Goal: Task Accomplishment & Management: Complete application form

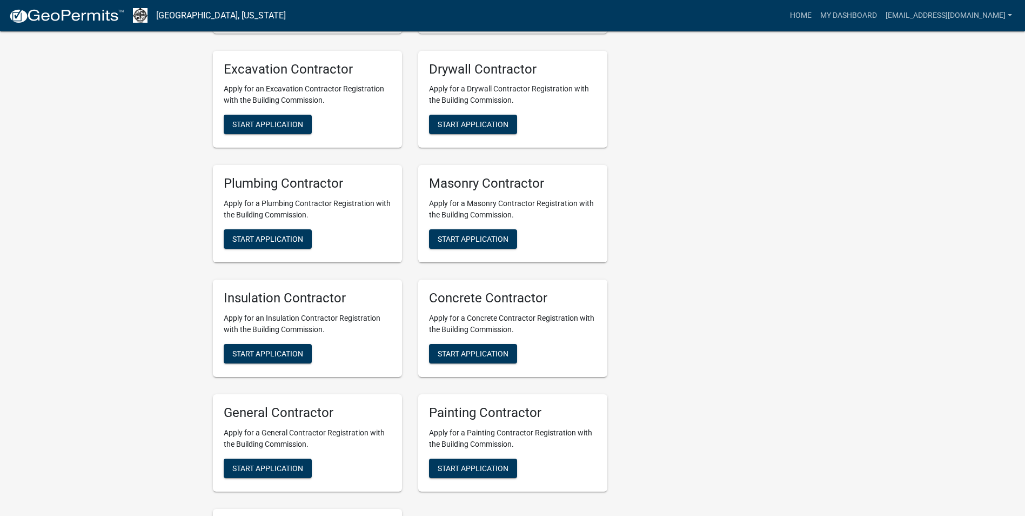
scroll to position [432, 0]
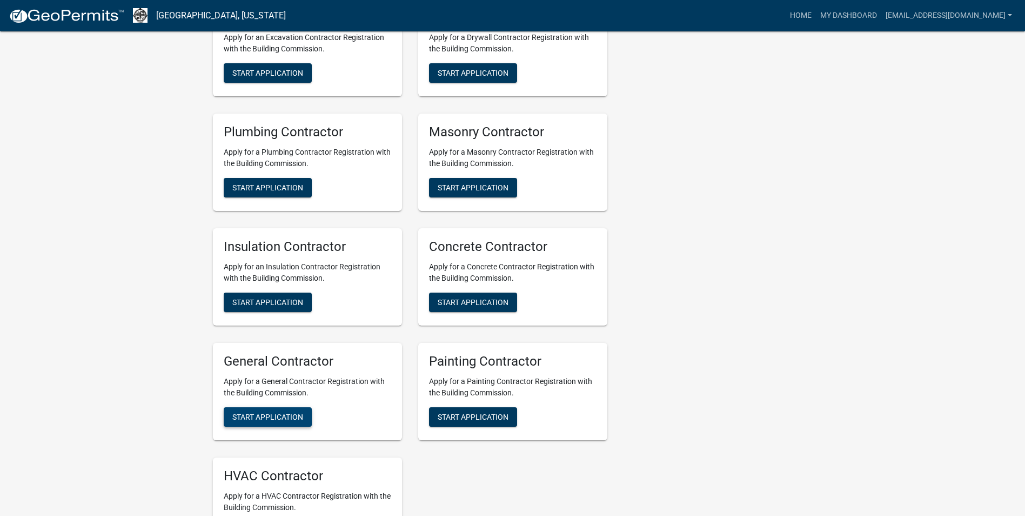
click at [241, 417] on span "Start Application" at bounding box center [267, 416] width 71 height 9
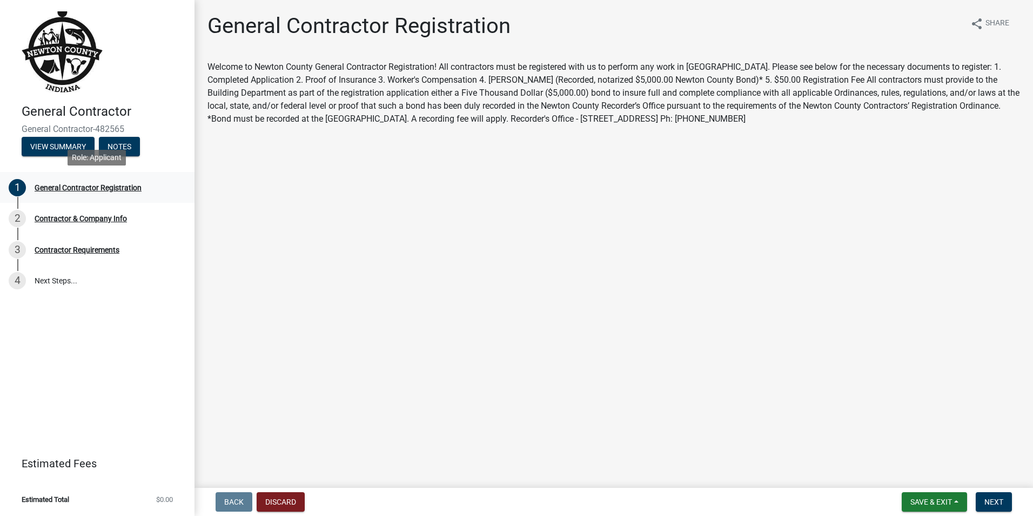
click at [81, 185] on div "General Contractor Registration" at bounding box center [88, 188] width 107 height 8
click at [88, 217] on div "Contractor & Company Info" at bounding box center [81, 219] width 92 height 8
click at [17, 216] on div "2" at bounding box center [17, 218] width 17 height 17
click at [994, 496] on button "Next" at bounding box center [994, 501] width 36 height 19
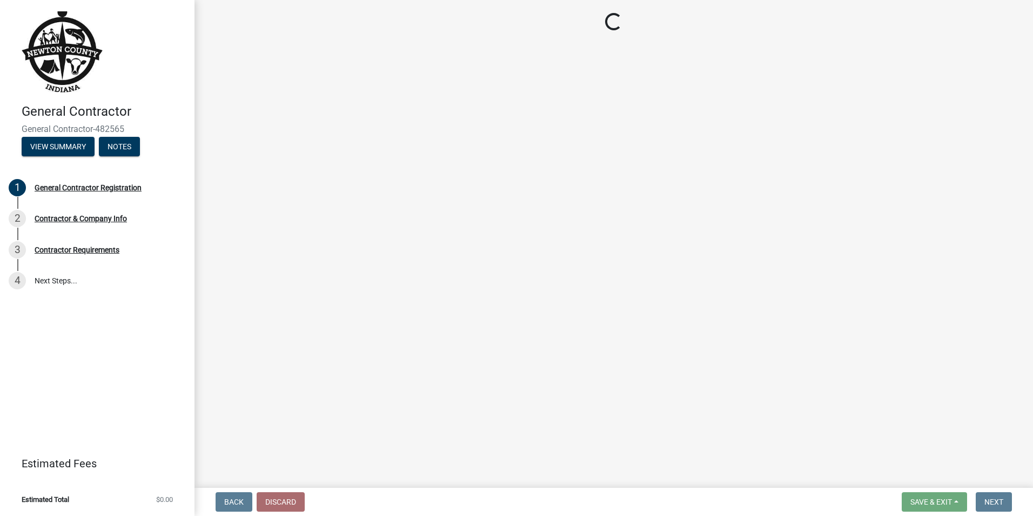
select select "OH"
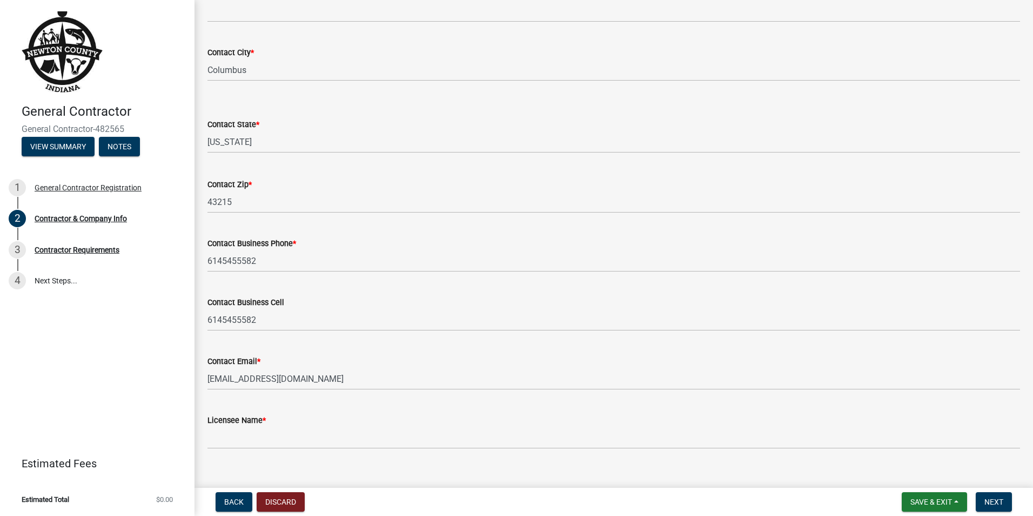
scroll to position [340, 0]
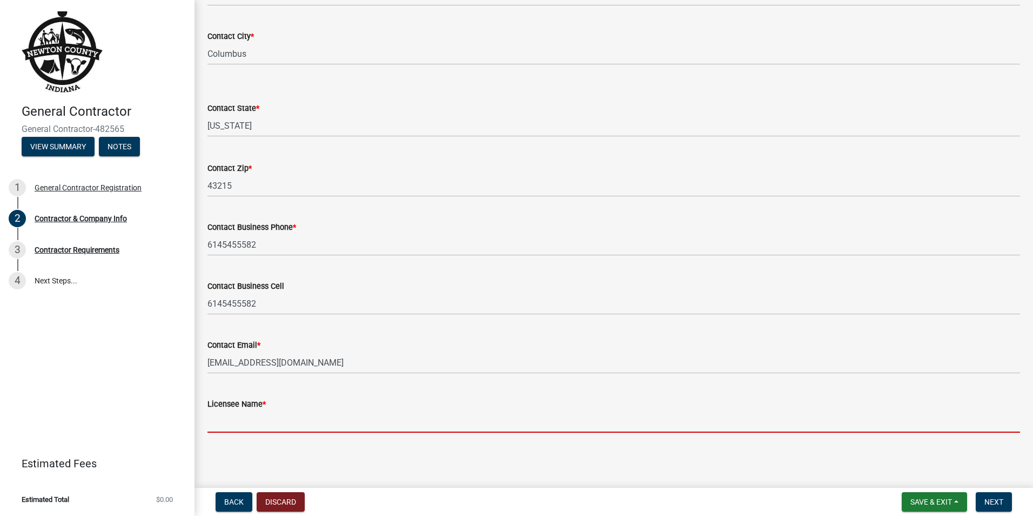
click at [214, 418] on input "Licensee Name *" at bounding box center [614, 421] width 813 height 22
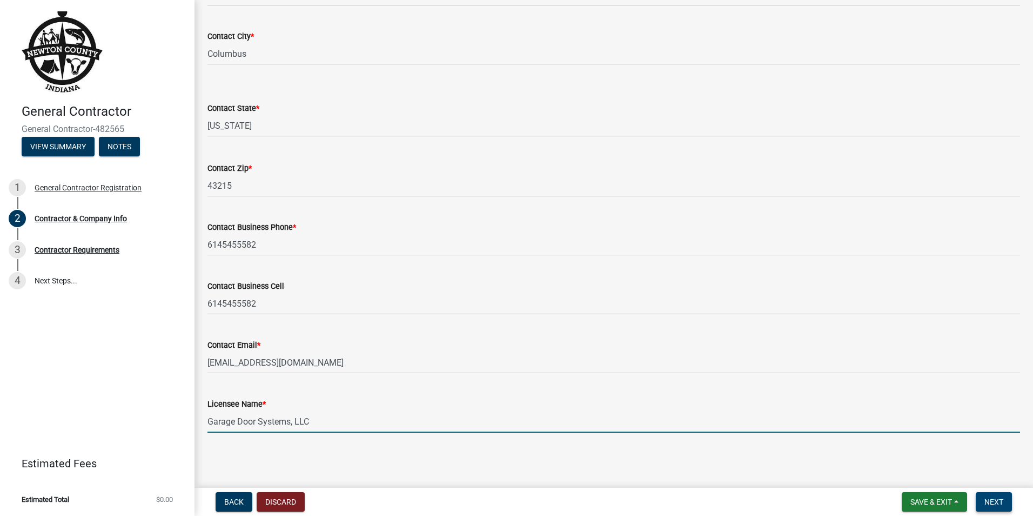
type input "Garage Door Systems, LLC"
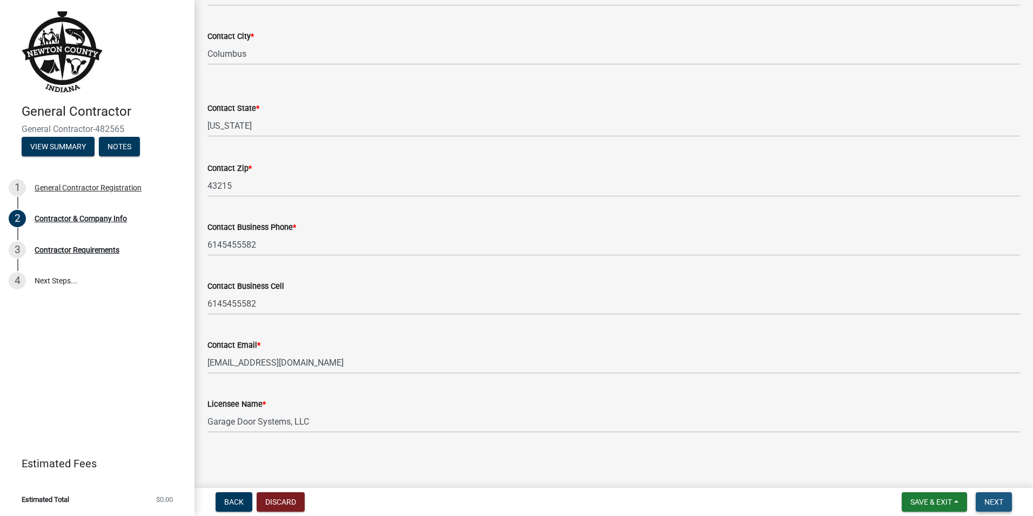
click at [1006, 501] on button "Next" at bounding box center [994, 501] width 36 height 19
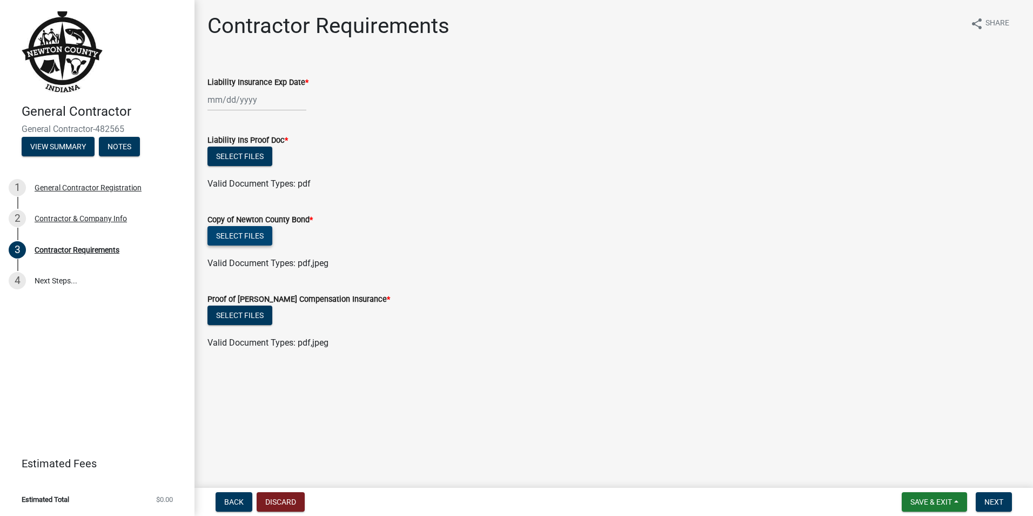
click at [226, 235] on button "Select files" at bounding box center [240, 235] width 65 height 19
click at [231, 238] on button "Select files" at bounding box center [240, 235] width 65 height 19
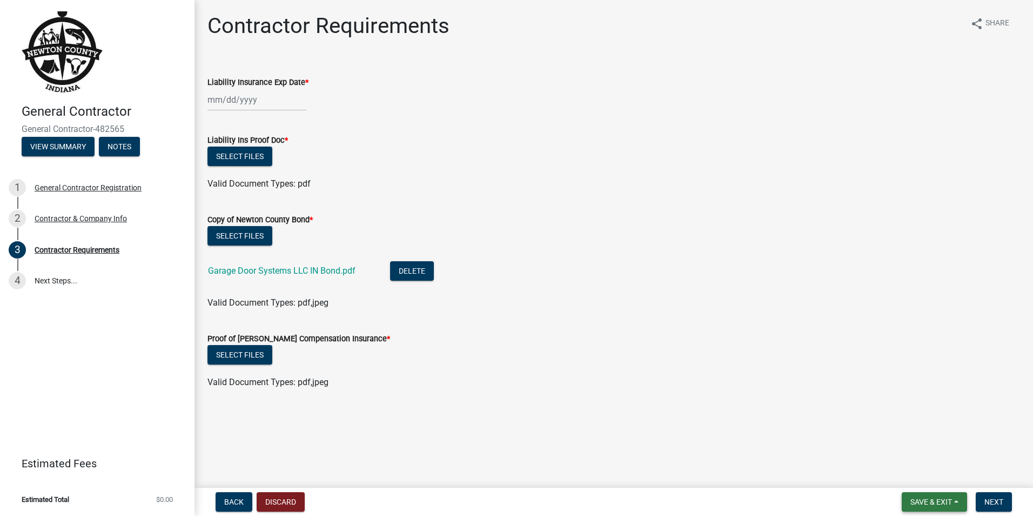
click at [921, 497] on span "Save & Exit" at bounding box center [932, 501] width 42 height 9
click at [912, 477] on button "Save & Exit" at bounding box center [924, 473] width 86 height 26
